Goal: Information Seeking & Learning: Learn about a topic

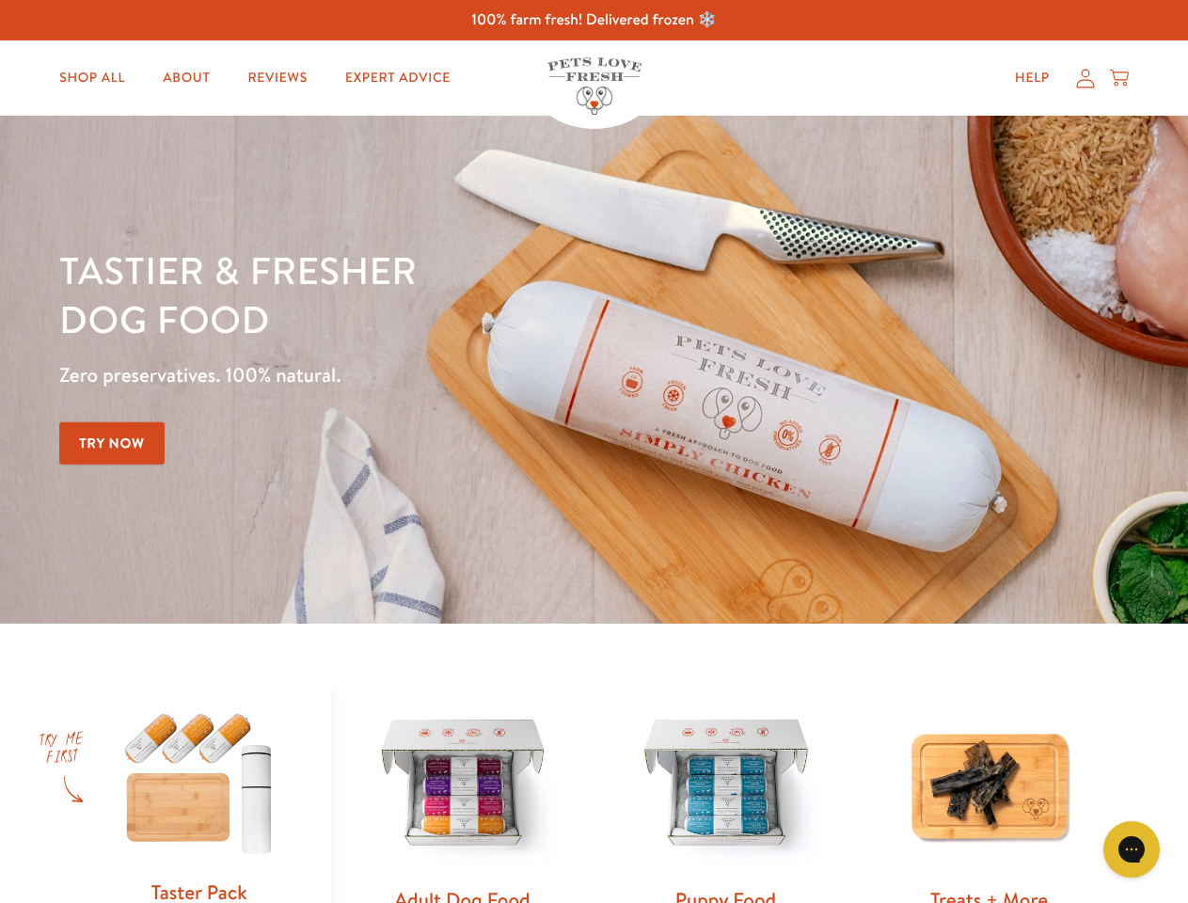
click at [593, 451] on div "Tastier & fresher dog food Zero preservatives. 100% natural. Try Now" at bounding box center [415, 369] width 713 height 248
click at [1131, 849] on icon "Gorgias live chat" at bounding box center [1131, 849] width 18 height 18
